Goal: Information Seeking & Learning: Learn about a topic

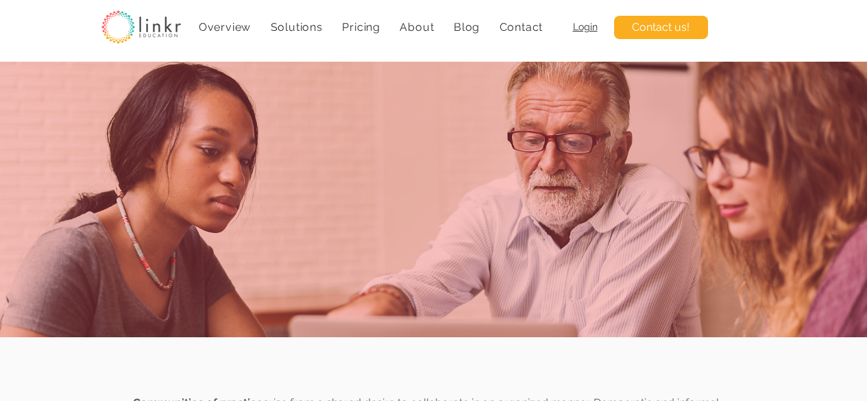
scroll to position [4703, 0]
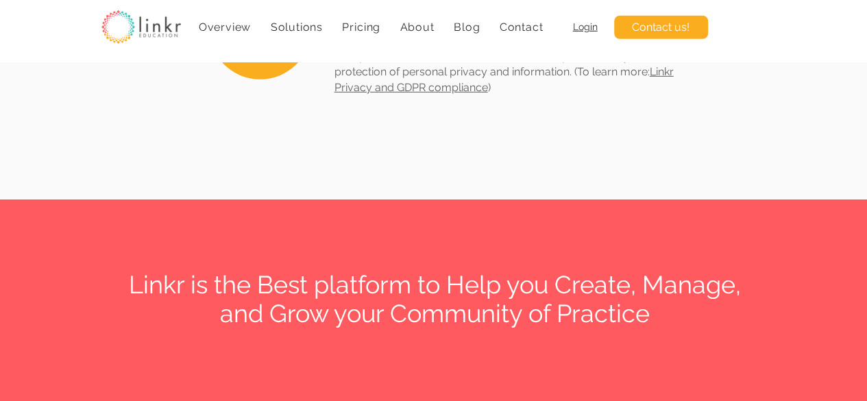
click at [356, 29] on span "Pricing" at bounding box center [361, 27] width 38 height 13
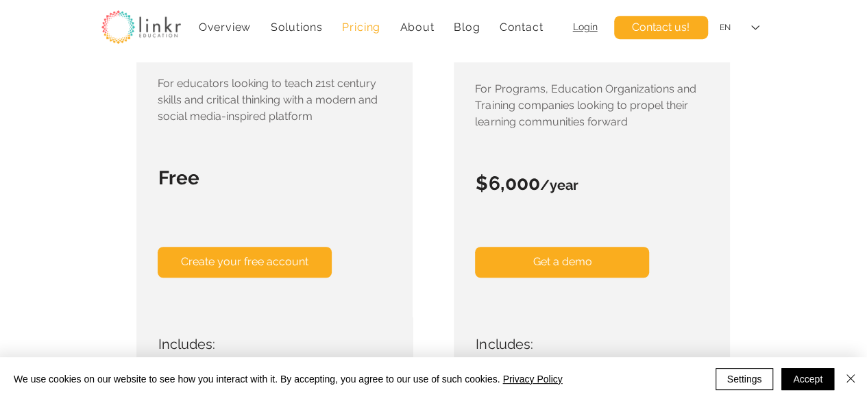
scroll to position [411, 0]
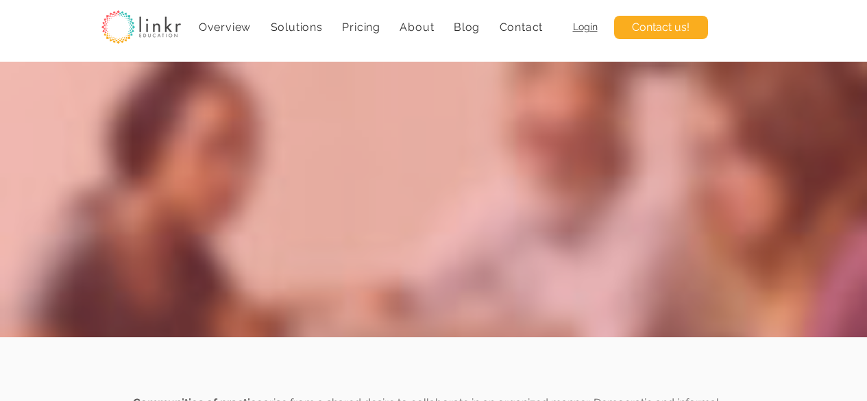
scroll to position [4703, 0]
